Goal: Transaction & Acquisition: Book appointment/travel/reservation

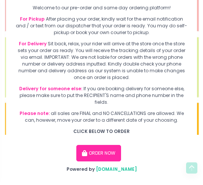
scroll to position [114, 0]
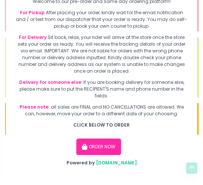
click at [111, 146] on button "ORDER NOW" at bounding box center [98, 147] width 45 height 17
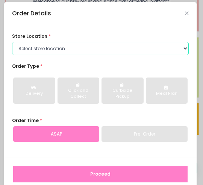
click at [26, 43] on select "Select store location [PERSON_NAME] Pizza - [PERSON_NAME] Pizza - [GEOGRAPHIC_D…" at bounding box center [100, 49] width 176 height 14
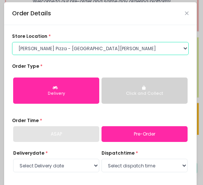
click at [32, 48] on select "Select store location [PERSON_NAME] Pizza - [PERSON_NAME] Pizza - [GEOGRAPHIC_D…" at bounding box center [100, 49] width 176 height 14
select select "5fabb2e53664a8677beaeb89"
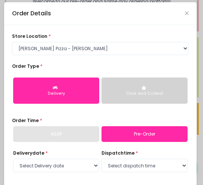
click at [168, 94] on div "Click and Collect" at bounding box center [144, 94] width 76 height 6
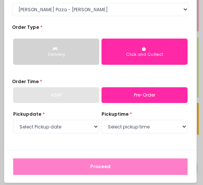
scroll to position [39, 0]
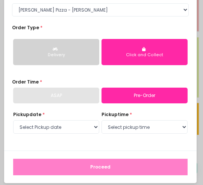
click at [28, 118] on span "Pickup date" at bounding box center [27, 114] width 28 height 6
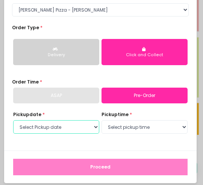
click at [72, 130] on select "Select Pickup date [DATE] [DATE] [DATE]" at bounding box center [56, 127] width 86 height 14
select select "[DATE]"
click at [21, 127] on select "Select Pickup date [DATE] [DATE] [DATE]" at bounding box center [56, 127] width 86 height 14
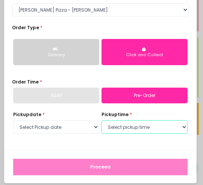
click at [158, 125] on select "Select pickup time 12:00 PM - 12:30 PM 12:30 PM - 01:00 PM 01:00 PM - 01:30 PM …" at bounding box center [144, 127] width 86 height 14
click at [146, 125] on select "Select pickup time 12:00 PM - 12:30 PM 12:30 PM - 01:00 PM 01:00 PM - 01:30 PM …" at bounding box center [144, 127] width 86 height 14
select select "13:00"
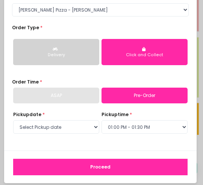
click at [29, 160] on button "Proceed" at bounding box center [100, 167] width 174 height 17
